Goal: Register for event/course

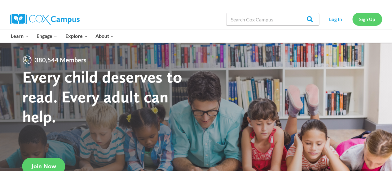
click at [359, 17] on link "Sign Up" at bounding box center [367, 19] width 30 height 13
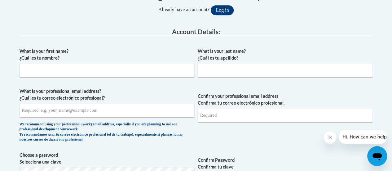
scroll to position [141, 0]
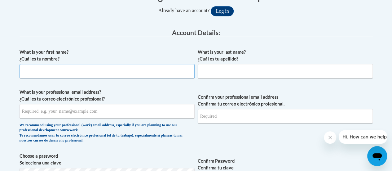
click at [115, 72] on input "What is your first name? ¿Cuál es tu nombre?" at bounding box center [107, 71] width 175 height 14
type input "jada"
type input "grant"
click at [90, 106] on input "What is your professional email address? ¿Cuál es tu correo electrónico profesi…" at bounding box center [107, 111] width 175 height 14
click at [90, 106] on input "j" at bounding box center [107, 111] width 175 height 14
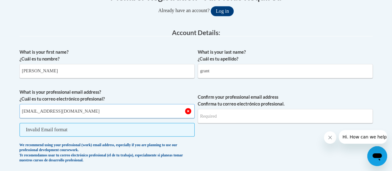
type input "jada.grant@ymcaatlana.org"
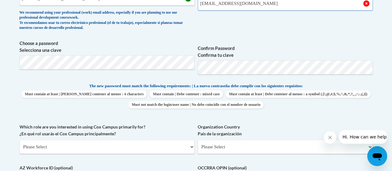
scroll to position [253, 0]
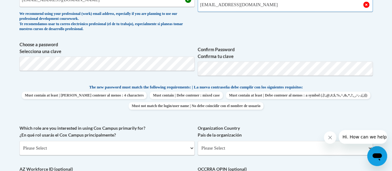
type input "jada.grant@ymcaatltanta.org"
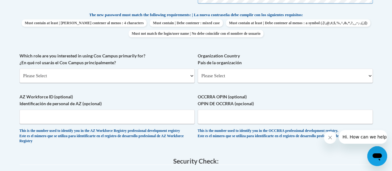
scroll to position [335, 0]
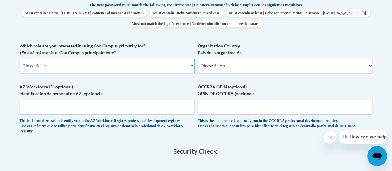
click at [116, 72] on select "Please Select College/University | Colegio/Universidad Community/Nonprofit Part…" at bounding box center [107, 66] width 175 height 14
select select "fbf2d438-af2f-41f8-98f1-81c410e29de3"
click at [20, 59] on select "Please Select College/University | Colegio/Universidad Community/Nonprofit Part…" at bounding box center [107, 66] width 175 height 14
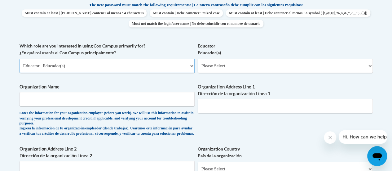
click at [182, 67] on select "Please Select College/University | Colegio/Universidad Community/Nonprofit Part…" at bounding box center [107, 66] width 175 height 14
click at [20, 59] on select "Please Select College/University | Colegio/Universidad Community/Nonprofit Part…" at bounding box center [107, 66] width 175 height 14
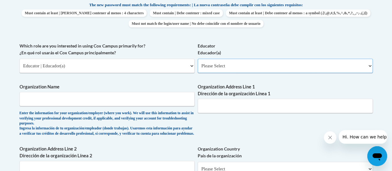
click at [251, 59] on select "Please Select Early Learning/Daycare Teacher/Family Home Care Provider | Maestr…" at bounding box center [285, 66] width 175 height 14
select select "5e2af403-4f2c-4e49-a02f-103e55d7b75b"
click at [198, 59] on select "Please Select Early Learning/Daycare Teacher/Family Home Care Provider | Maestr…" at bounding box center [285, 66] width 175 height 14
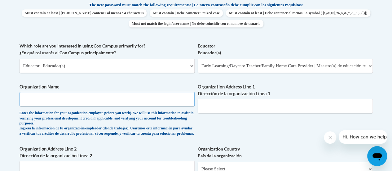
click at [99, 98] on input "Organization Name" at bounding box center [107, 99] width 175 height 14
type input "YMCA"
click at [268, 100] on input "Organization Address Line 1 Dirección de la organización Línea 1" at bounding box center [285, 105] width 175 height 14
drag, startPoint x: 268, startPoint y: 100, endPoint x: 395, endPoint y: 137, distance: 132.6
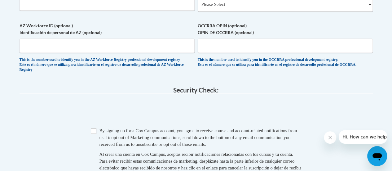
scroll to position [505, 0]
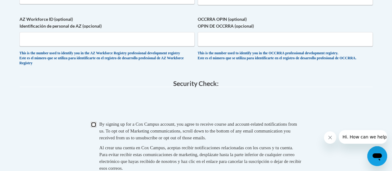
click at [93, 127] on input "Checkbox" at bounding box center [94, 124] width 6 height 6
checkbox input "true"
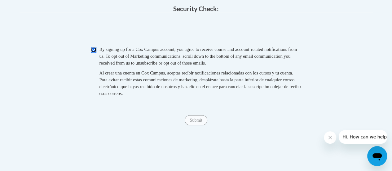
scroll to position [622, 0]
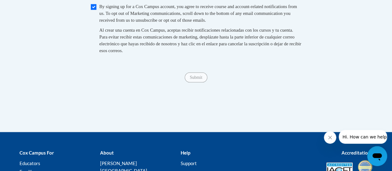
click at [186, 79] on span "Submit" at bounding box center [196, 76] width 22 height 5
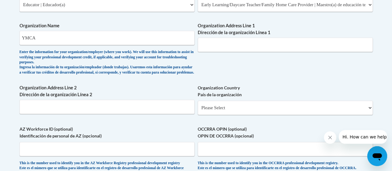
scroll to position [399, 0]
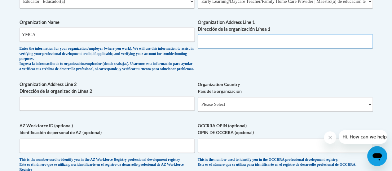
click at [215, 40] on input "Organization Address Line 1 Dirección de la organización Línea 1" at bounding box center [285, 41] width 175 height 14
type input "2924 Evans Mill Rd"
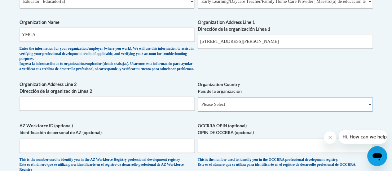
click at [240, 111] on select "Please Select United States | Estados Unidos Outside of the United States | Fue…" at bounding box center [285, 104] width 175 height 14
select select "ad49bcad-a171-4b2e-b99c-48b446064914"
click at [198, 102] on select "Please Select United States | Estados Unidos Outside of the United States | Fue…" at bounding box center [285, 104] width 175 height 14
select select
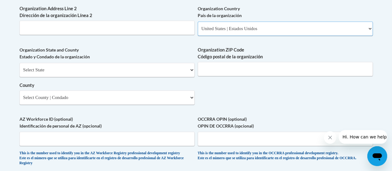
scroll to position [478, 0]
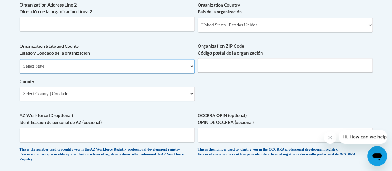
click at [149, 68] on select "Select State Alabama Alaska Arizona Arkansas California Colorado Connecticut De…" at bounding box center [107, 66] width 175 height 14
select select "Georgia"
click at [20, 63] on select "Select State Alabama Alaska Arizona Arkansas California Colorado Connecticut De…" at bounding box center [107, 66] width 175 height 14
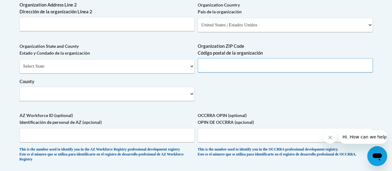
click at [233, 64] on input "Organization ZIP Code Código postal de la organización" at bounding box center [285, 65] width 175 height 14
type input "300"
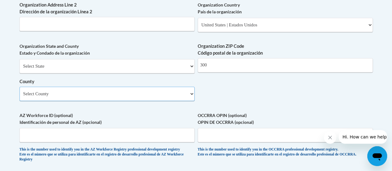
click at [177, 101] on select "Select County Appling Atkinson Bacon Baker Baldwin Banks Barrow Bartow Ben Hill…" at bounding box center [107, 93] width 175 height 14
select select "DeKalb"
click at [20, 91] on select "Select County Appling Atkinson Bacon Baker Baldwin Banks Barrow Bartow Ben Hill…" at bounding box center [107, 93] width 175 height 14
click at [220, 70] on input "300" at bounding box center [285, 65] width 175 height 14
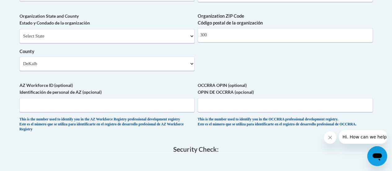
scroll to position [455, 0]
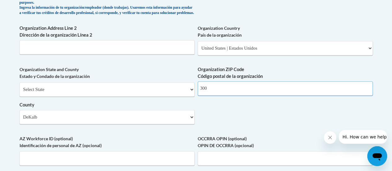
click at [218, 95] on input "300" at bounding box center [285, 88] width 175 height 14
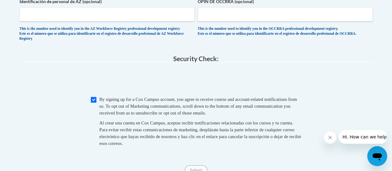
scroll to position [668, 0]
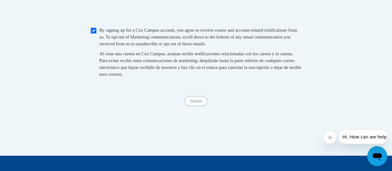
type input "30038"
click at [194, 103] on span "Submit" at bounding box center [196, 100] width 22 height 5
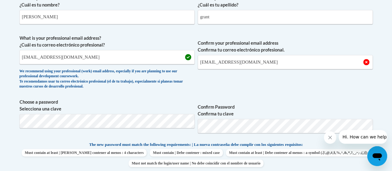
scroll to position [171, 0]
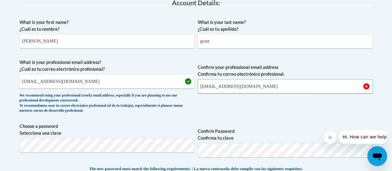
drag, startPoint x: 261, startPoint y: 87, endPoint x: 192, endPoint y: 86, distance: 68.7
click at [192, 86] on span "What is your professional email address? ¿Cuál es tu correo electrónico profesi…" at bounding box center [196, 87] width 353 height 57
type input "jada.grant@ymcaatlanta.org"
click at [166, 82] on input "jada.grant@ymcaatlana.org" at bounding box center [107, 81] width 175 height 14
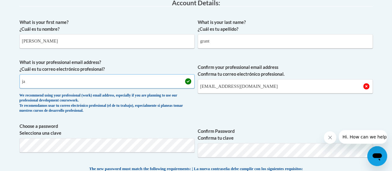
type input "j"
type input "jada.grant@ymcaatlanta.org"
click at [242, 97] on span "Confirm your professional email address Confirma tu correo electrónico profesio…" at bounding box center [285, 87] width 175 height 57
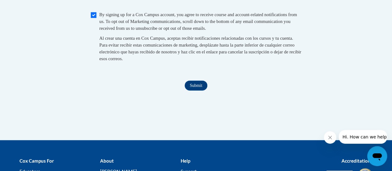
scroll to position [690, 0]
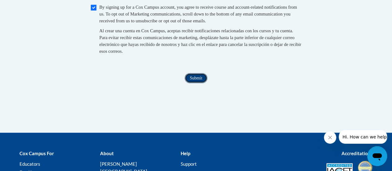
click at [195, 83] on input "Submit" at bounding box center [196, 78] width 22 height 10
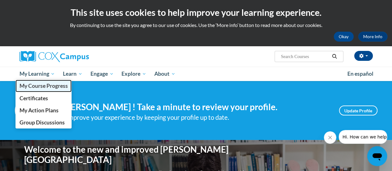
click at [46, 86] on span "My Course Progress" at bounding box center [43, 85] width 48 height 7
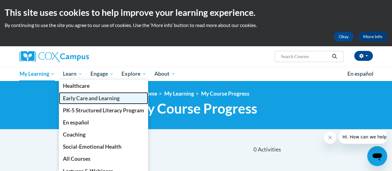
click at [80, 98] on span "Early Care and Learning" at bounding box center [91, 98] width 57 height 7
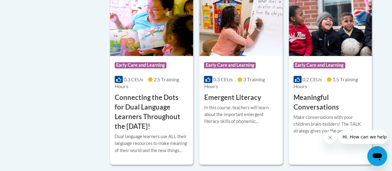
scroll to position [445, 0]
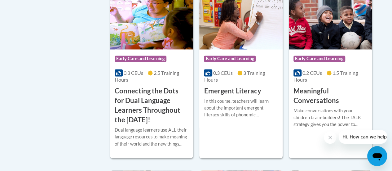
drag, startPoint x: 393, startPoint y: 13, endPoint x: 394, endPoint y: 68, distance: 55.7
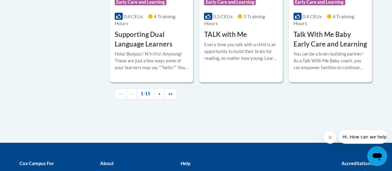
scroll to position [991, 0]
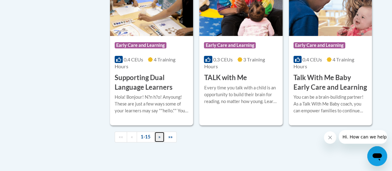
click at [159, 134] on span "»" at bounding box center [159, 136] width 2 height 5
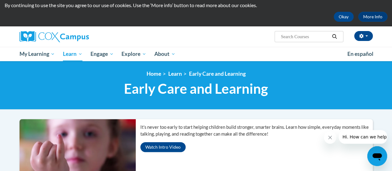
scroll to position [0, 0]
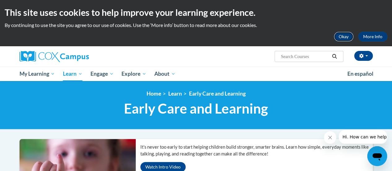
click at [337, 39] on button "Okay" at bounding box center [343, 37] width 20 height 10
